Goal: Information Seeking & Learning: Learn about a topic

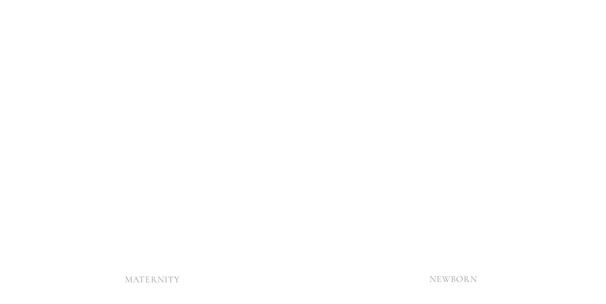
scroll to position [1995, 0]
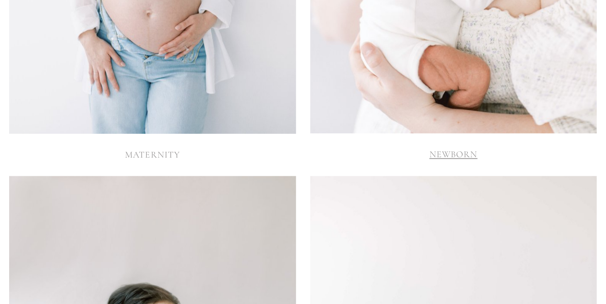
click at [445, 152] on link "NEWBORN" at bounding box center [454, 154] width 48 height 11
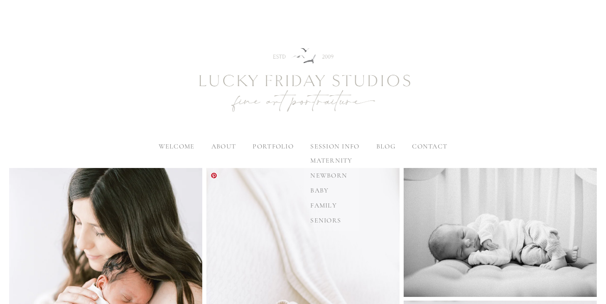
click at [329, 172] on span "newborn" at bounding box center [328, 175] width 37 height 8
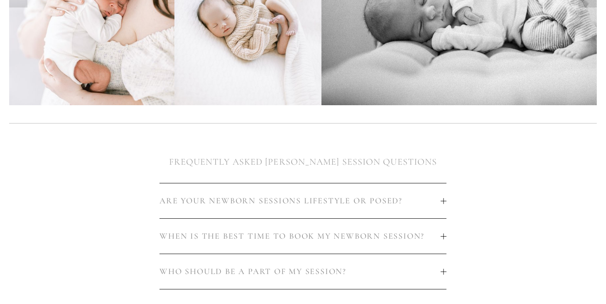
scroll to position [374, 0]
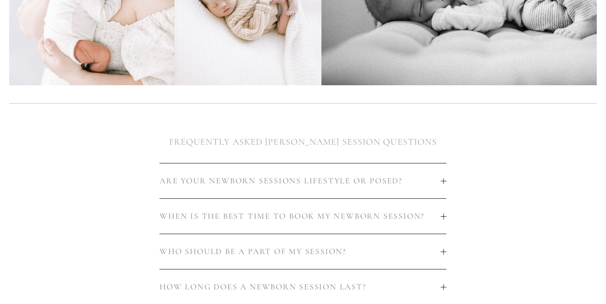
click at [442, 182] on div at bounding box center [444, 181] width 6 height 6
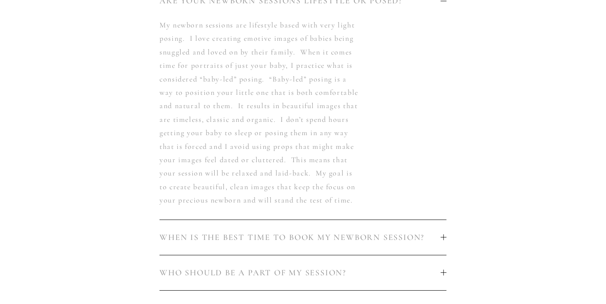
scroll to position [665, 0]
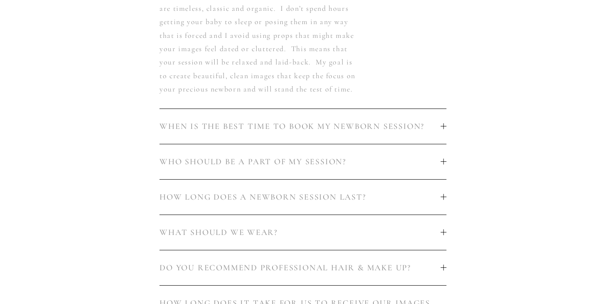
click at [448, 128] on div "ARE YOUR NEWBORN SESSIONS LIFESTYLE OR POSED? WHEN IS THE BEST TIME TO BOOK MY …" at bounding box center [303, 119] width 301 height 508
click at [444, 126] on div at bounding box center [443, 126] width 0 height 6
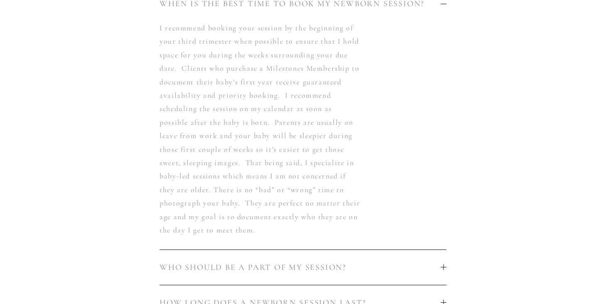
scroll to position [706, 0]
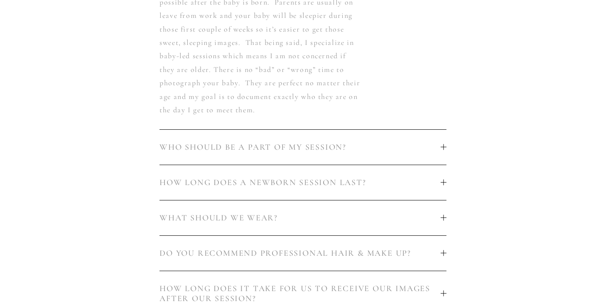
click at [440, 137] on button "WHO SHOULD BE A PART OF MY SESSION?" at bounding box center [303, 147] width 287 height 35
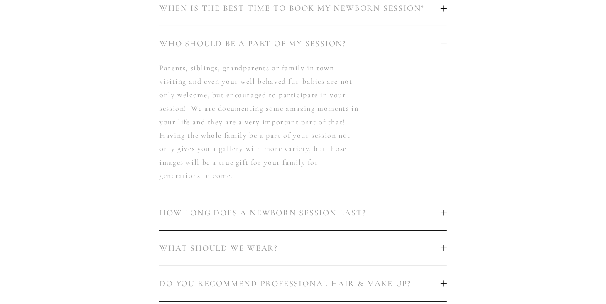
scroll to position [623, 0]
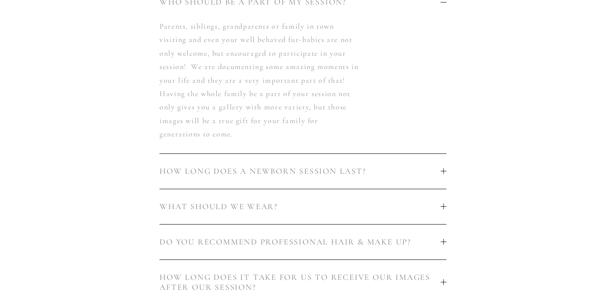
click at [401, 165] on button "HOW LONG DOES A NEWBORN SESSION LAST?" at bounding box center [303, 171] width 287 height 35
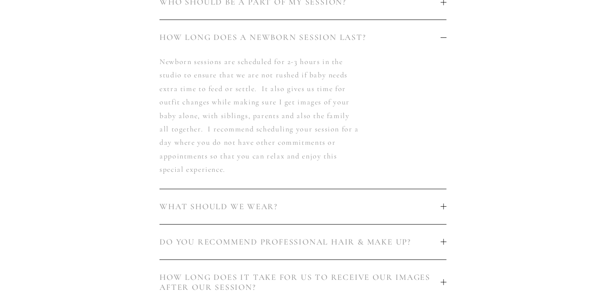
click at [337, 207] on span "WHAT SHOULD WE WEAR?" at bounding box center [300, 207] width 281 height 10
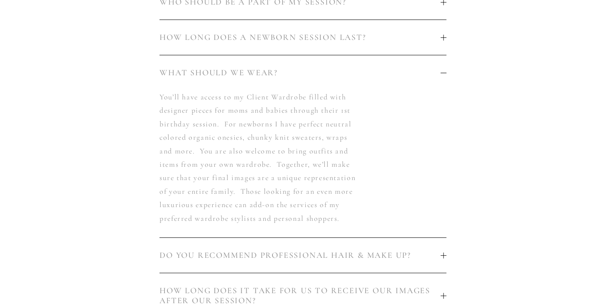
click at [349, 257] on span "DO YOU RECOMMEND PROFESSIONAL HAIR & MAKE UP?" at bounding box center [300, 255] width 281 height 10
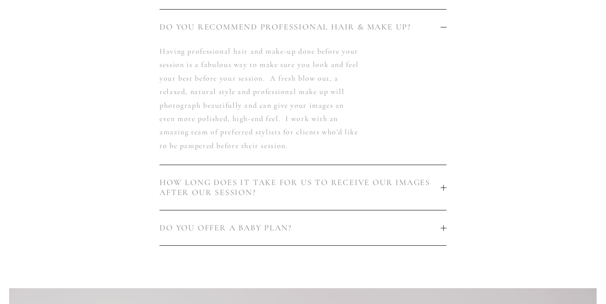
scroll to position [706, 0]
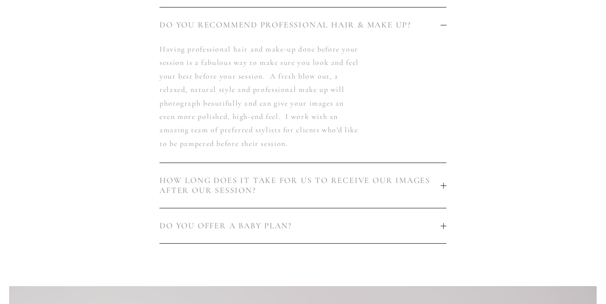
click at [359, 225] on span "DO YOU OFFER A BABY PLAN?" at bounding box center [300, 226] width 281 height 10
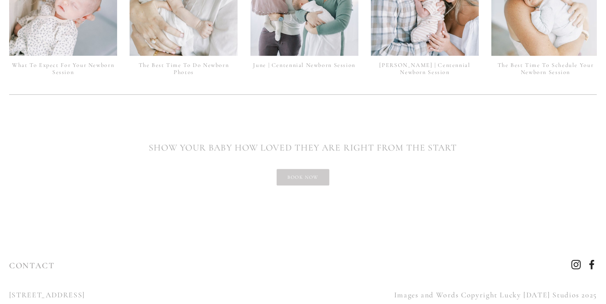
scroll to position [2087, 0]
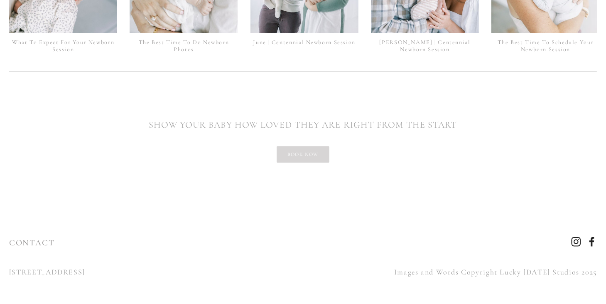
click at [317, 156] on link "book now" at bounding box center [303, 154] width 53 height 17
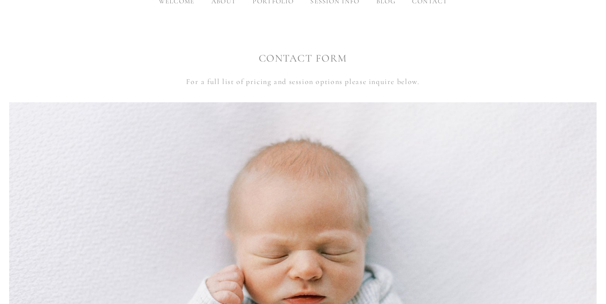
scroll to position [105, 0]
